Goal: Find specific page/section: Find specific page/section

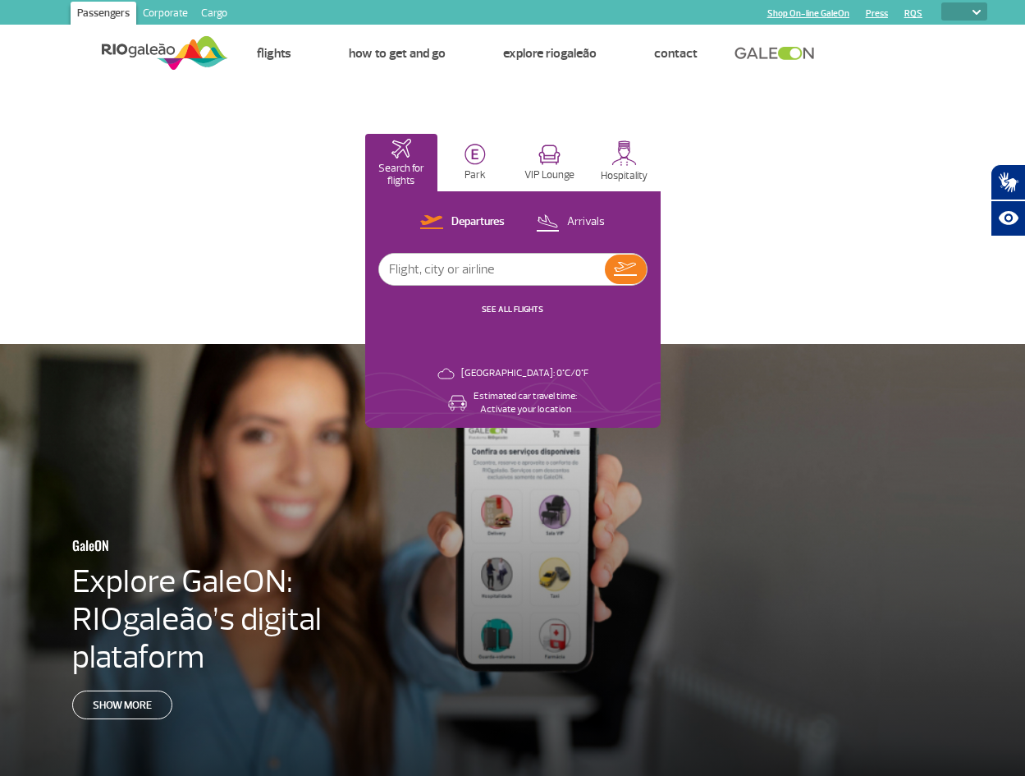
click at [973, 21] on div "PT ENG ESP" at bounding box center [955, 12] width 65 height 21
click at [973, 16] on select "PT ENG ESP" at bounding box center [964, 11] width 46 height 18
select select "en"
click at [941, 2] on select "PT ENG ESP" at bounding box center [964, 11] width 46 height 18
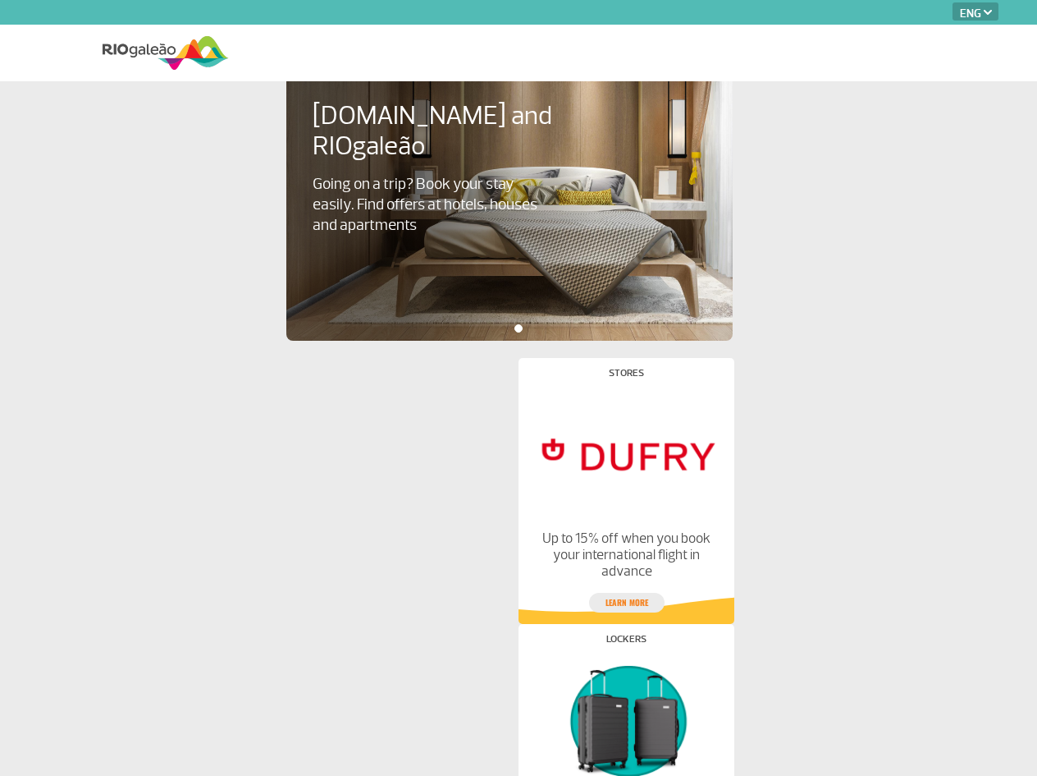
select select "en"
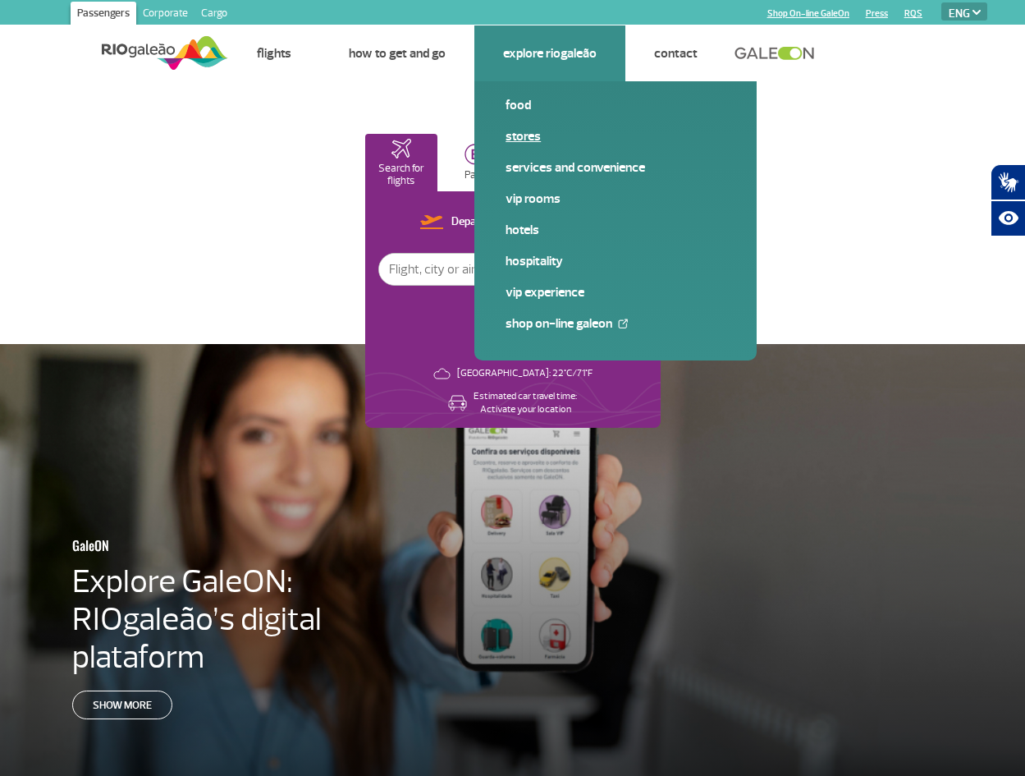
click at [543, 139] on link "Stores" at bounding box center [616, 136] width 220 height 18
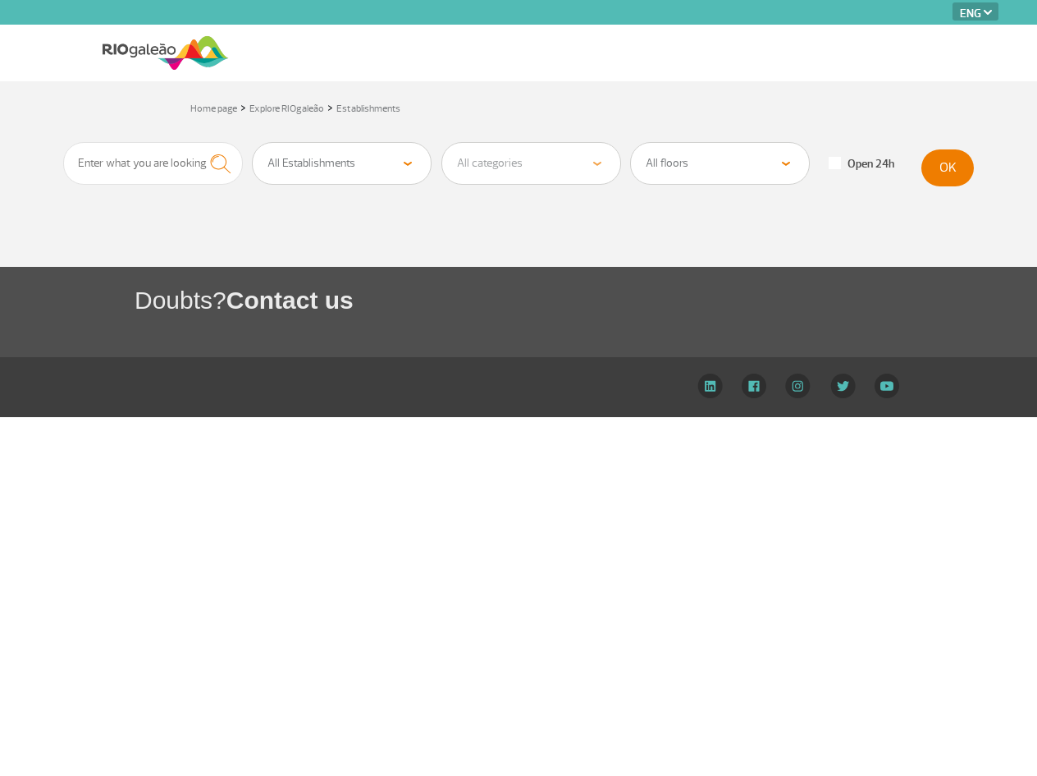
select select "en"
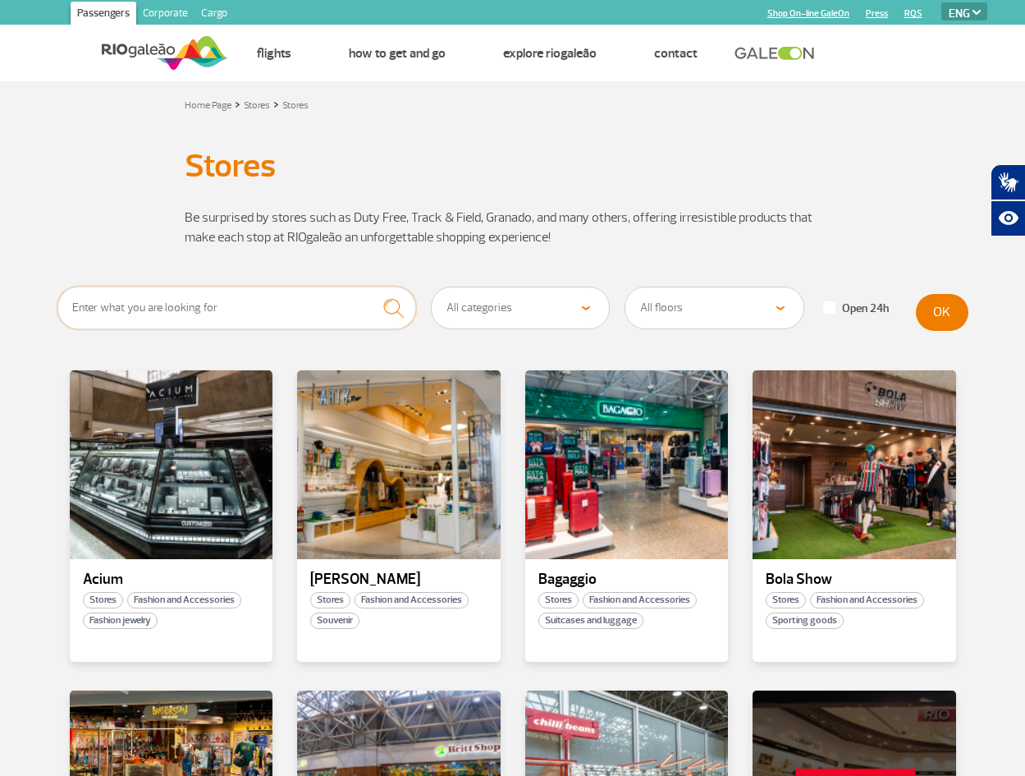
click at [220, 323] on input "text" at bounding box center [237, 307] width 360 height 43
click at [371, 286] on button "submit" at bounding box center [393, 308] width 45 height 44
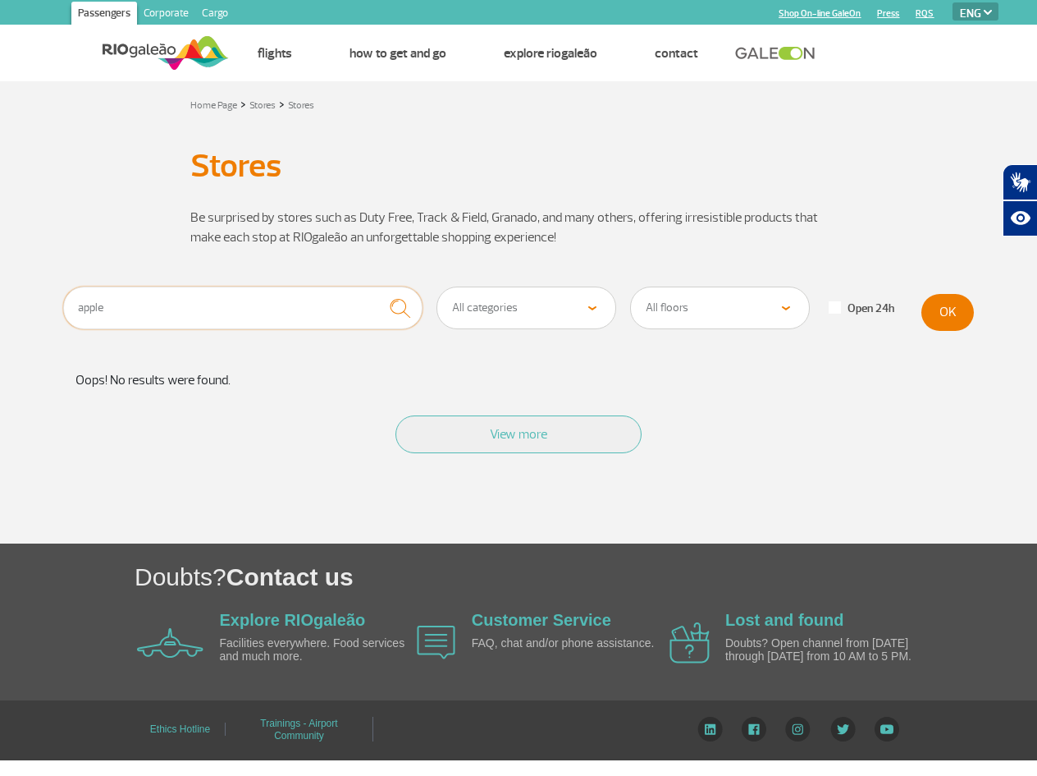
drag, startPoint x: 137, startPoint y: 306, endPoint x: -34, endPoint y: 305, distance: 170.7
click at [0, 305] on html "Passengers Corporate Cargo Shop On-line GaleOn Press RQS PT ENG ESP Home Page F…" at bounding box center [518, 388] width 1037 height 776
type input "dufry"
click at [378, 286] on button "submit" at bounding box center [400, 308] width 45 height 44
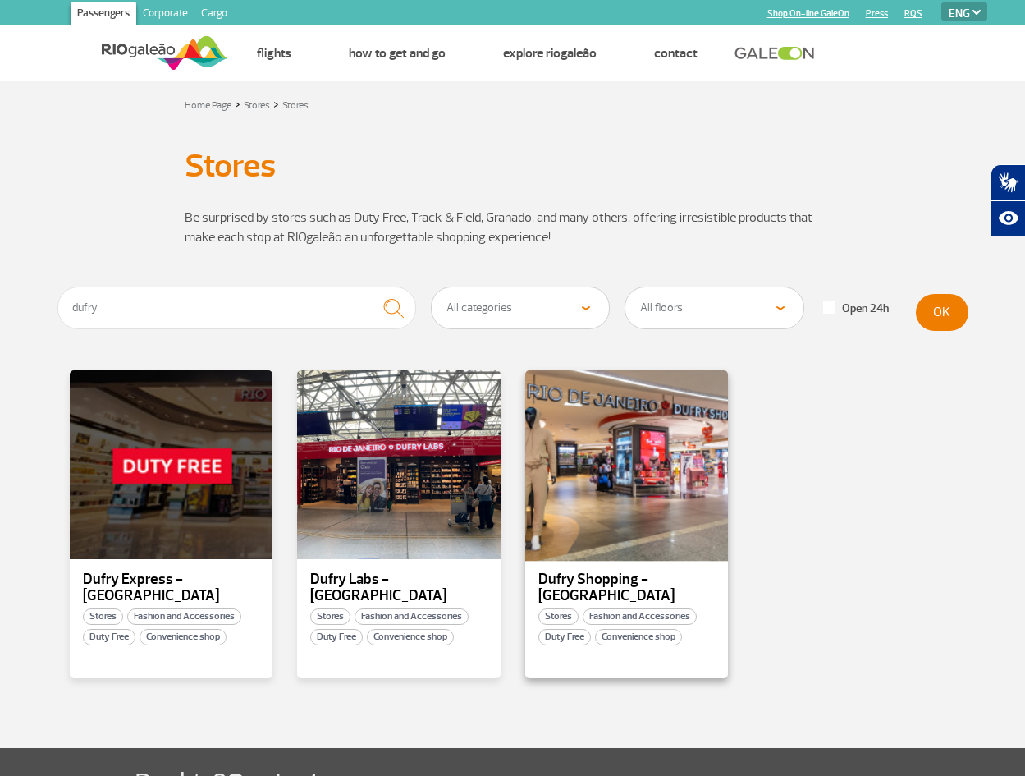
click at [650, 473] on div at bounding box center [626, 465] width 207 height 193
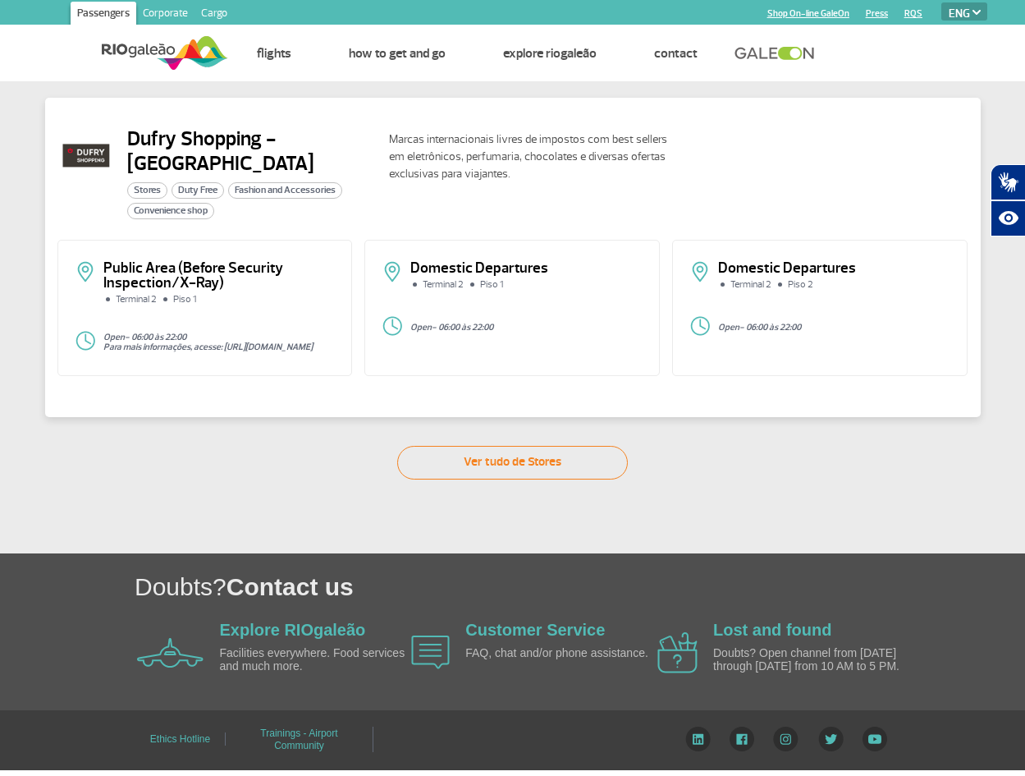
click at [201, 194] on span "Duty Free" at bounding box center [198, 190] width 53 height 16
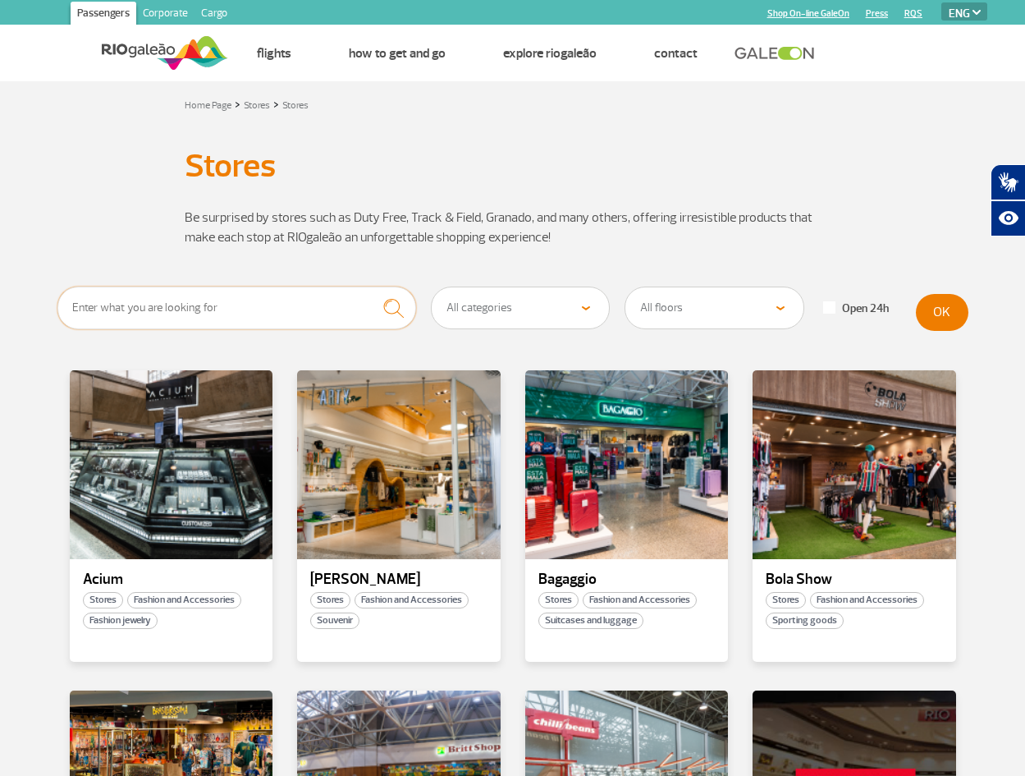
click at [190, 318] on input "text" at bounding box center [237, 307] width 360 height 43
type input "dufry"
click at [371, 286] on button "submit" at bounding box center [393, 308] width 45 height 44
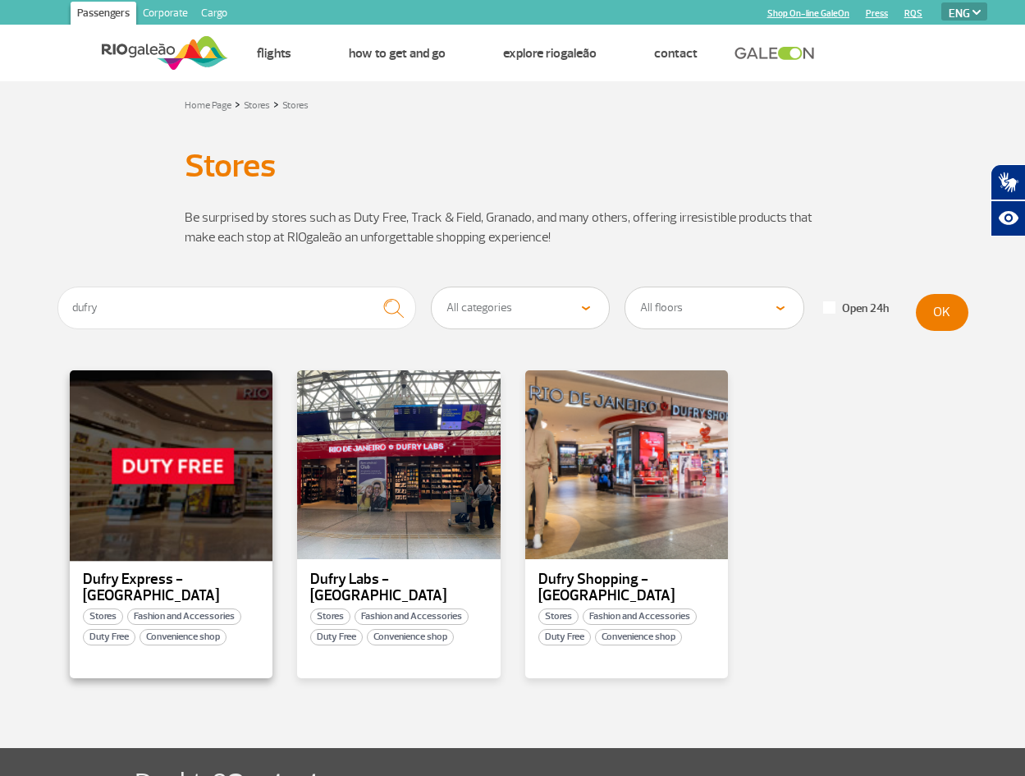
click at [151, 462] on div at bounding box center [170, 465] width 207 height 193
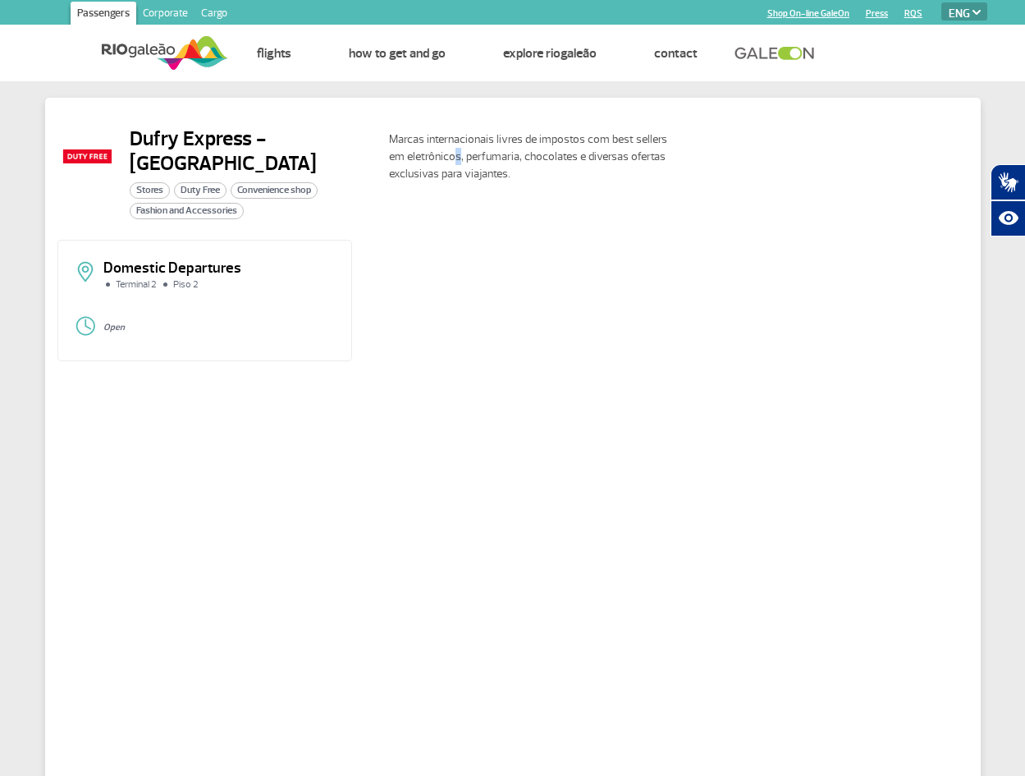
click at [440, 150] on p "Marcas internacionais livres de impostos com best sellers em eletrônicos, perfu…" at bounding box center [536, 157] width 295 height 52
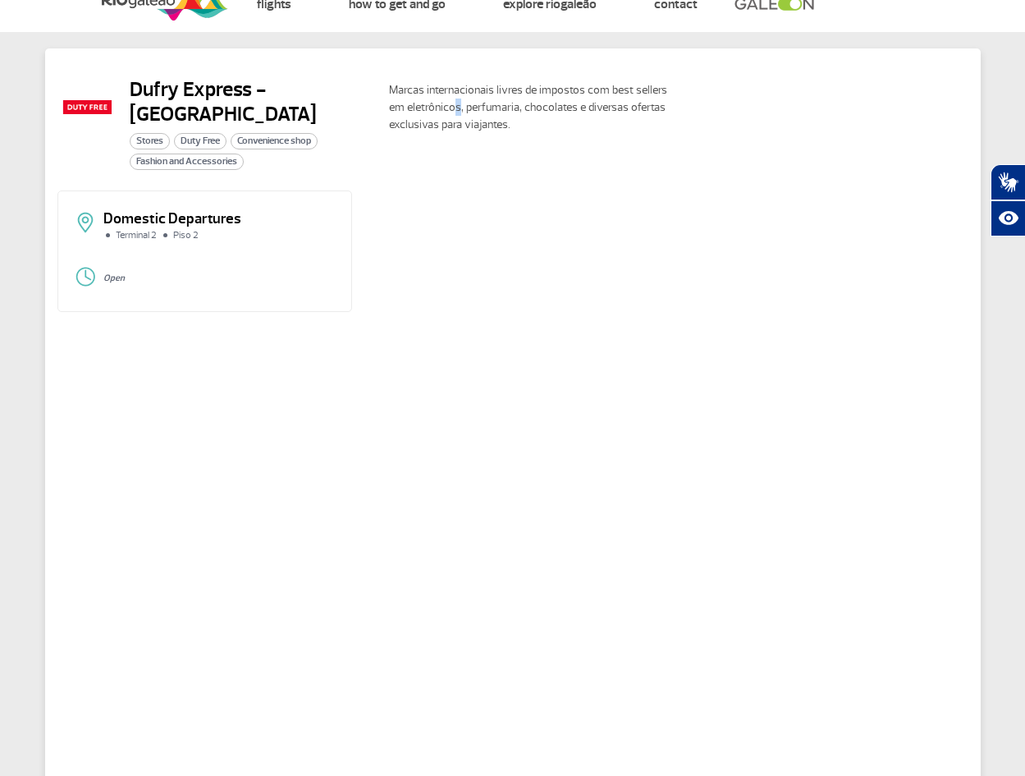
scroll to position [246, 0]
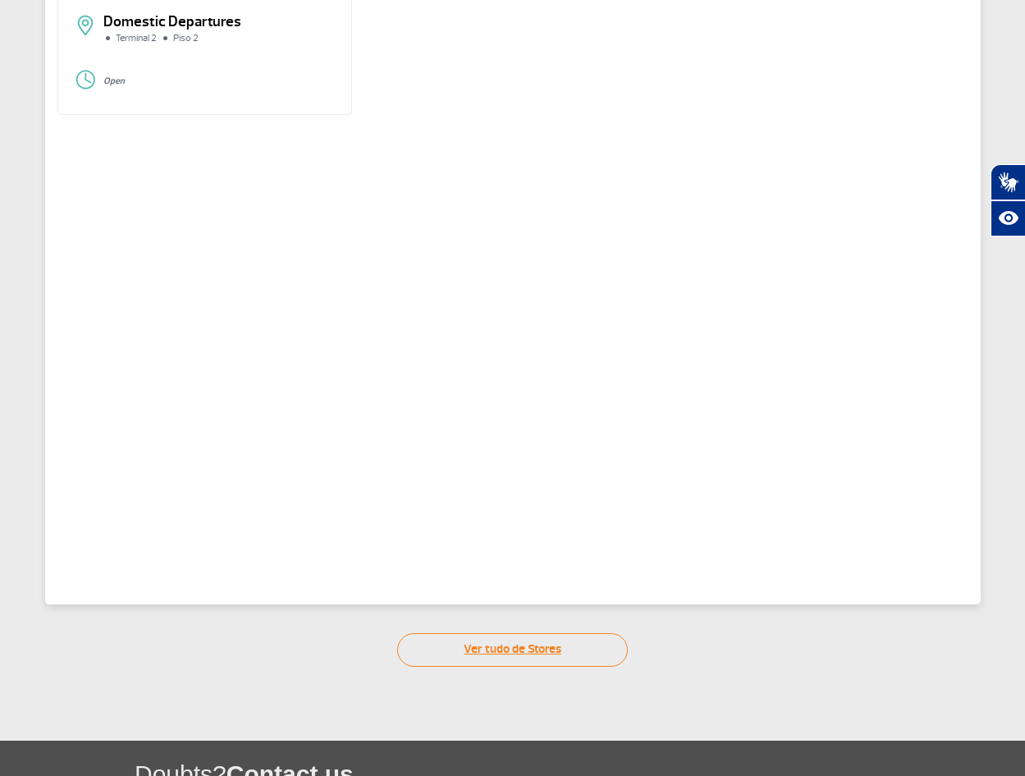
click at [540, 644] on link "Ver tudo de Stores" at bounding box center [512, 650] width 231 height 34
